Goal: Check status: Check status

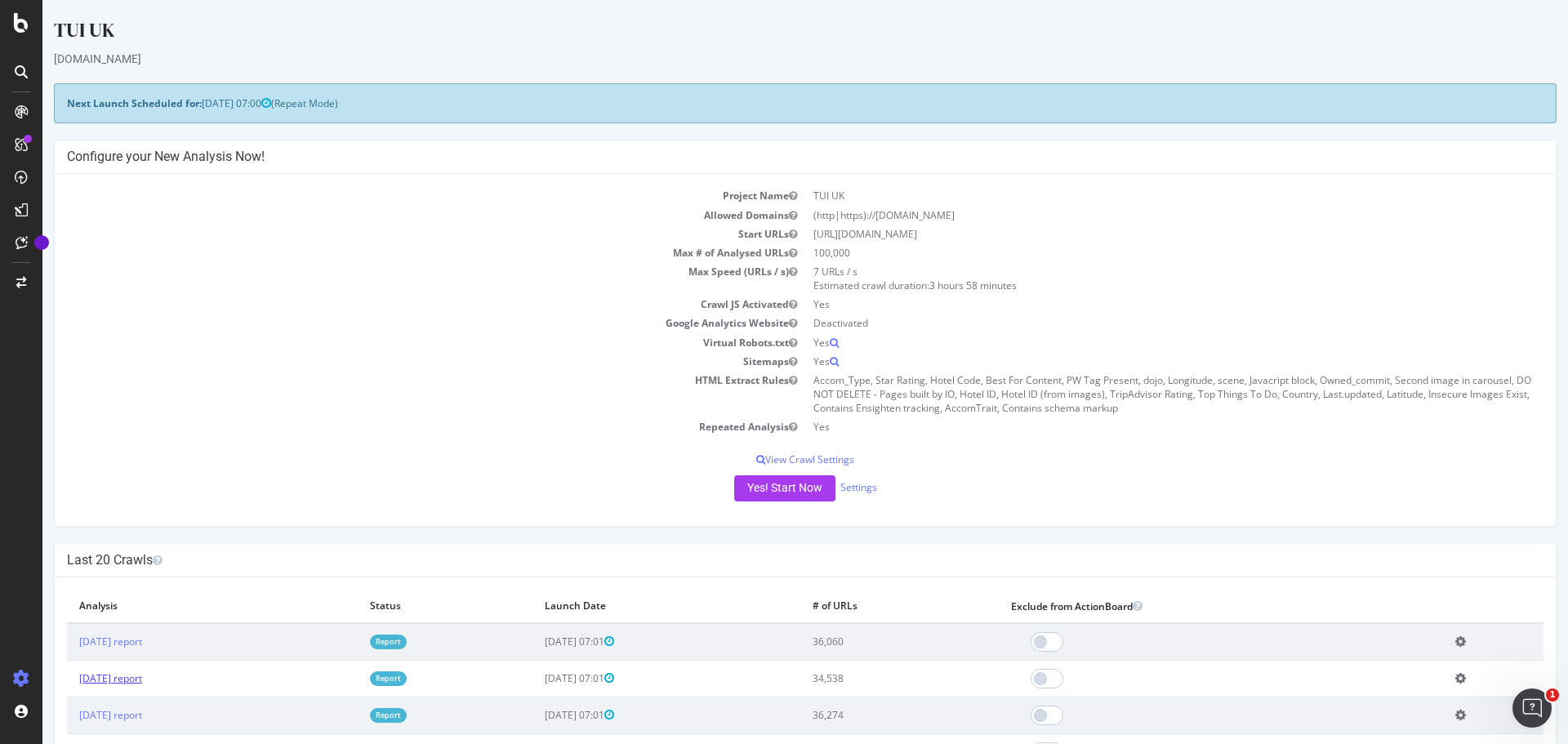
click at [142, 676] on link "[DATE] report" at bounding box center [111, 678] width 63 height 14
